Goal: Submit feedback/report problem: Submit feedback/report problem

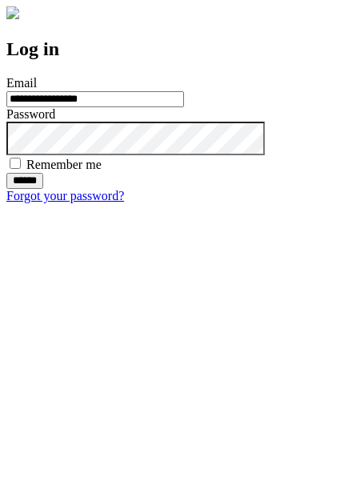
click at [43, 189] on input "******" at bounding box center [24, 181] width 37 height 16
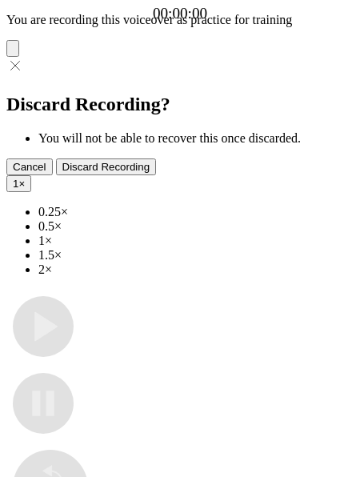
type input "**********"
